Goal: Transaction & Acquisition: Subscribe to service/newsletter

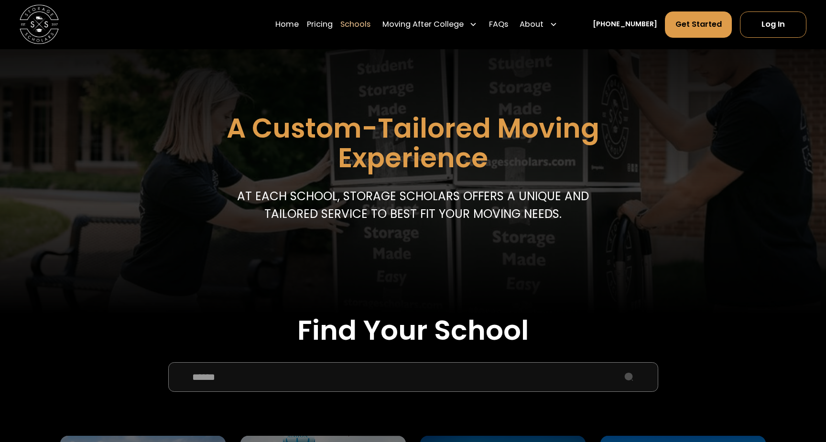
scroll to position [99, 0]
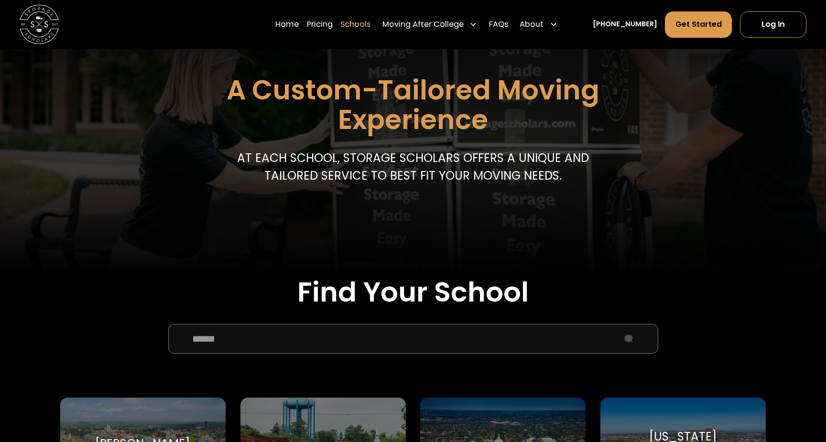
click at [298, 335] on input "School Select Form" at bounding box center [413, 339] width 490 height 30
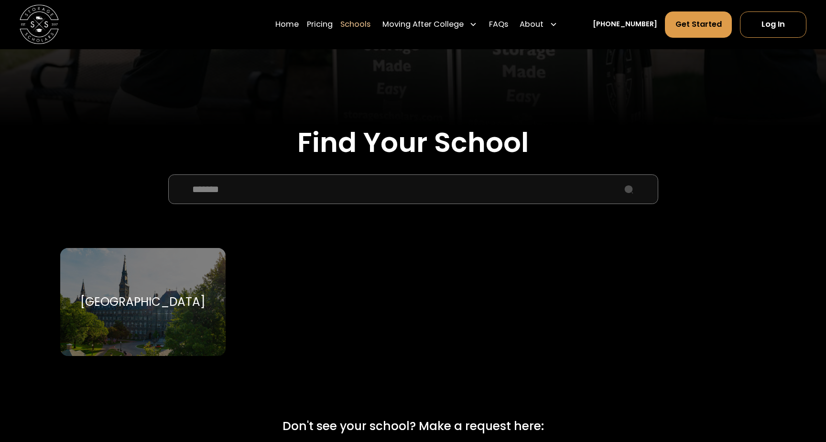
scroll to position [329, 0]
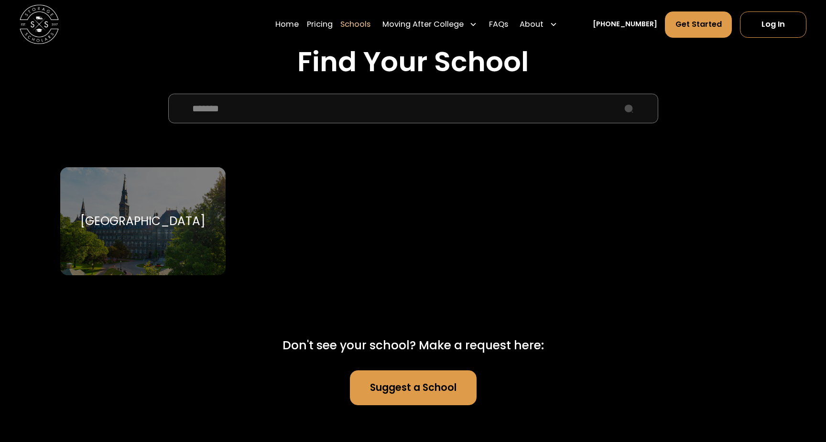
type input "*******"
click at [157, 221] on div "[GEOGRAPHIC_DATA]" at bounding box center [142, 221] width 125 height 15
click at [145, 224] on div "[GEOGRAPHIC_DATA]" at bounding box center [142, 221] width 125 height 15
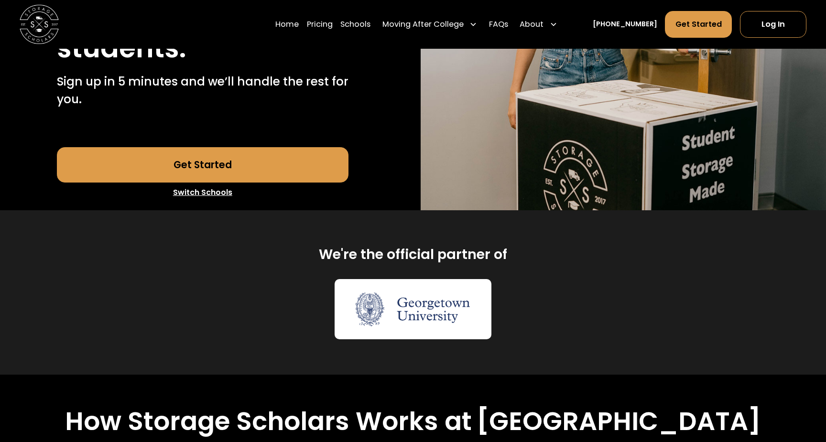
scroll to position [249, 0]
click at [203, 182] on link "Get Started" at bounding box center [203, 164] width 292 height 35
